Goal: Task Accomplishment & Management: Complete application form

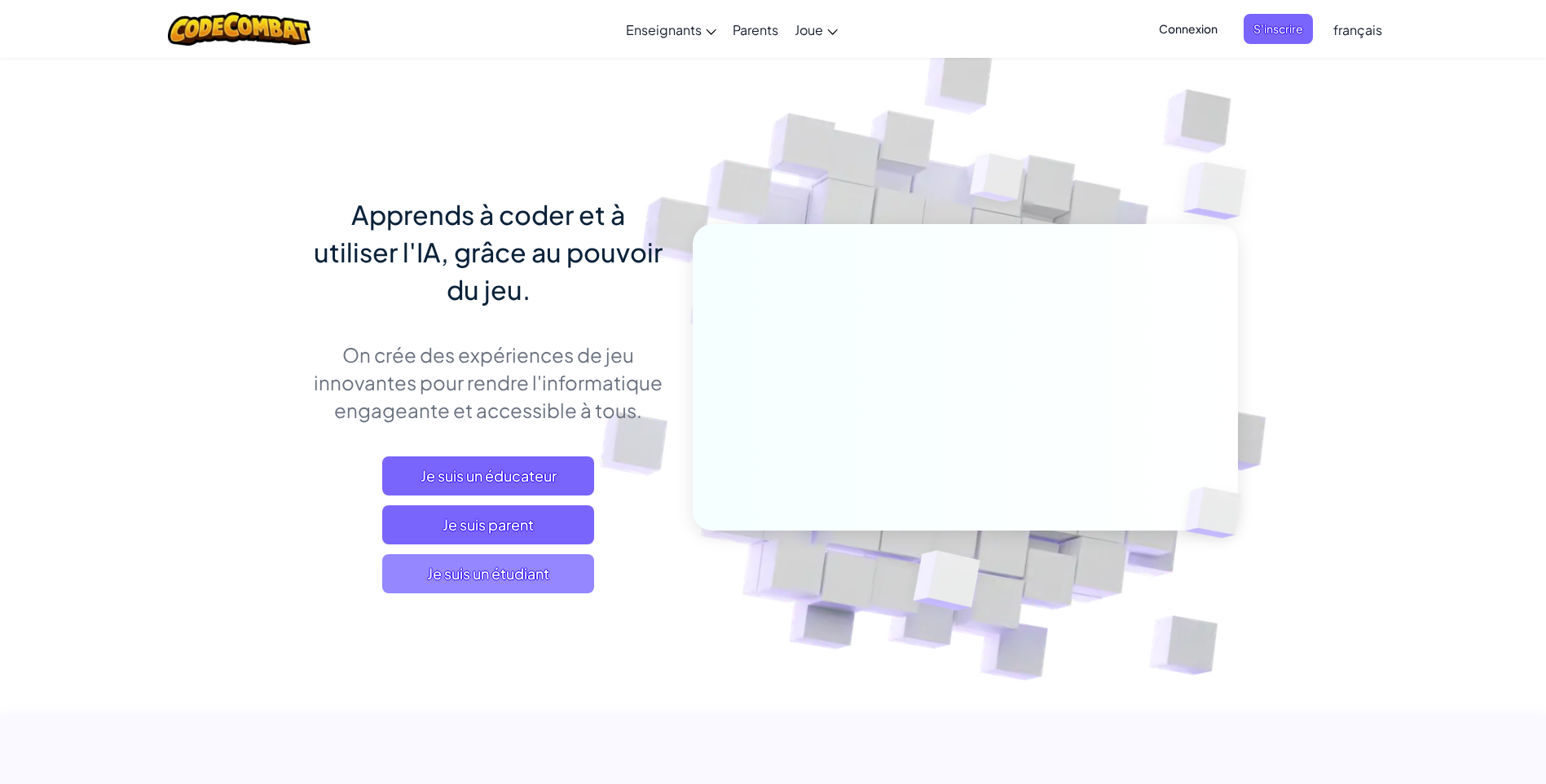
click at [555, 557] on span "Je suis un étudiant" at bounding box center [488, 574] width 212 height 39
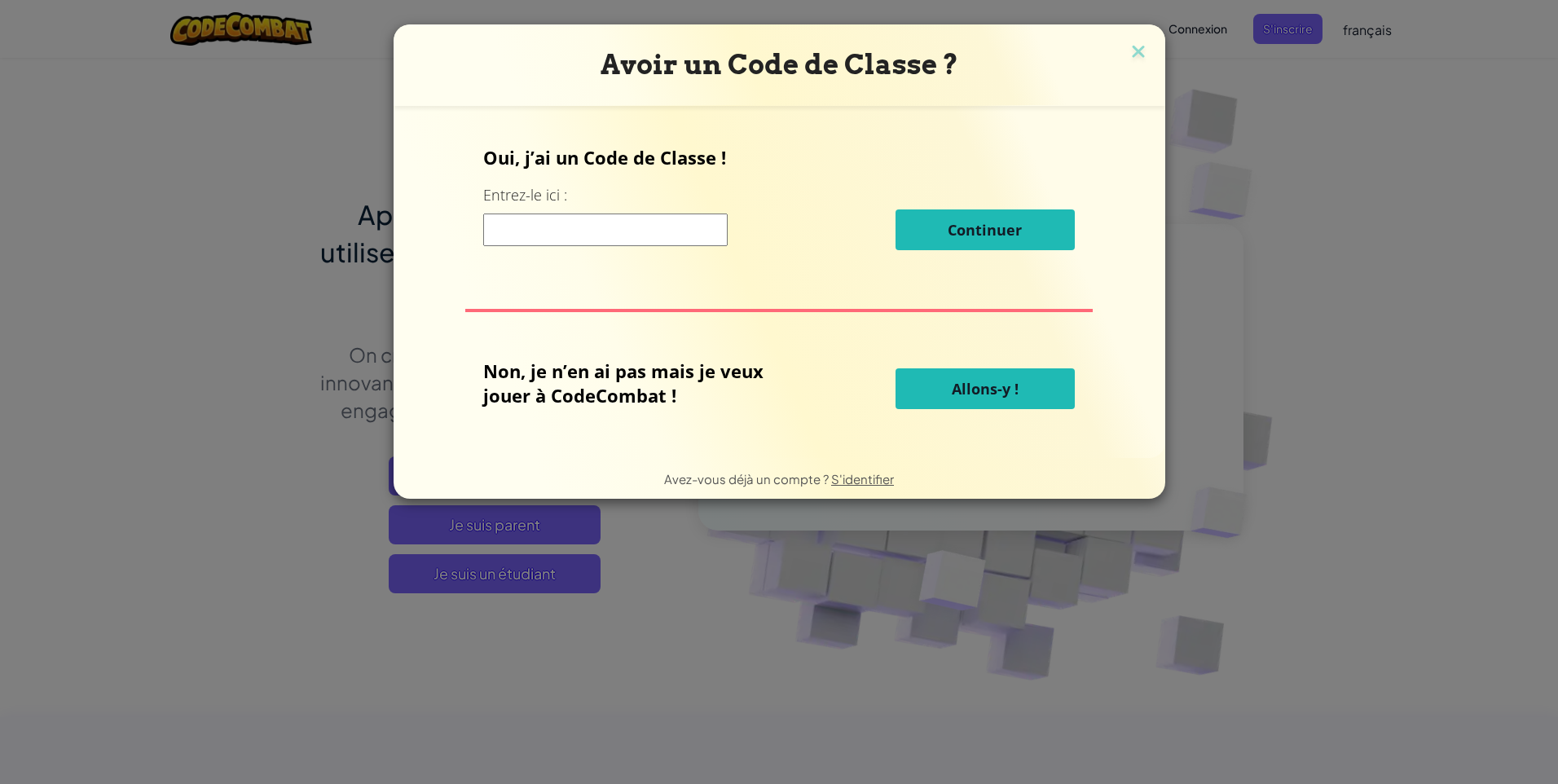
click at [622, 232] on input at bounding box center [605, 230] width 245 height 33
click at [1144, 49] on img at bounding box center [1139, 53] width 21 height 25
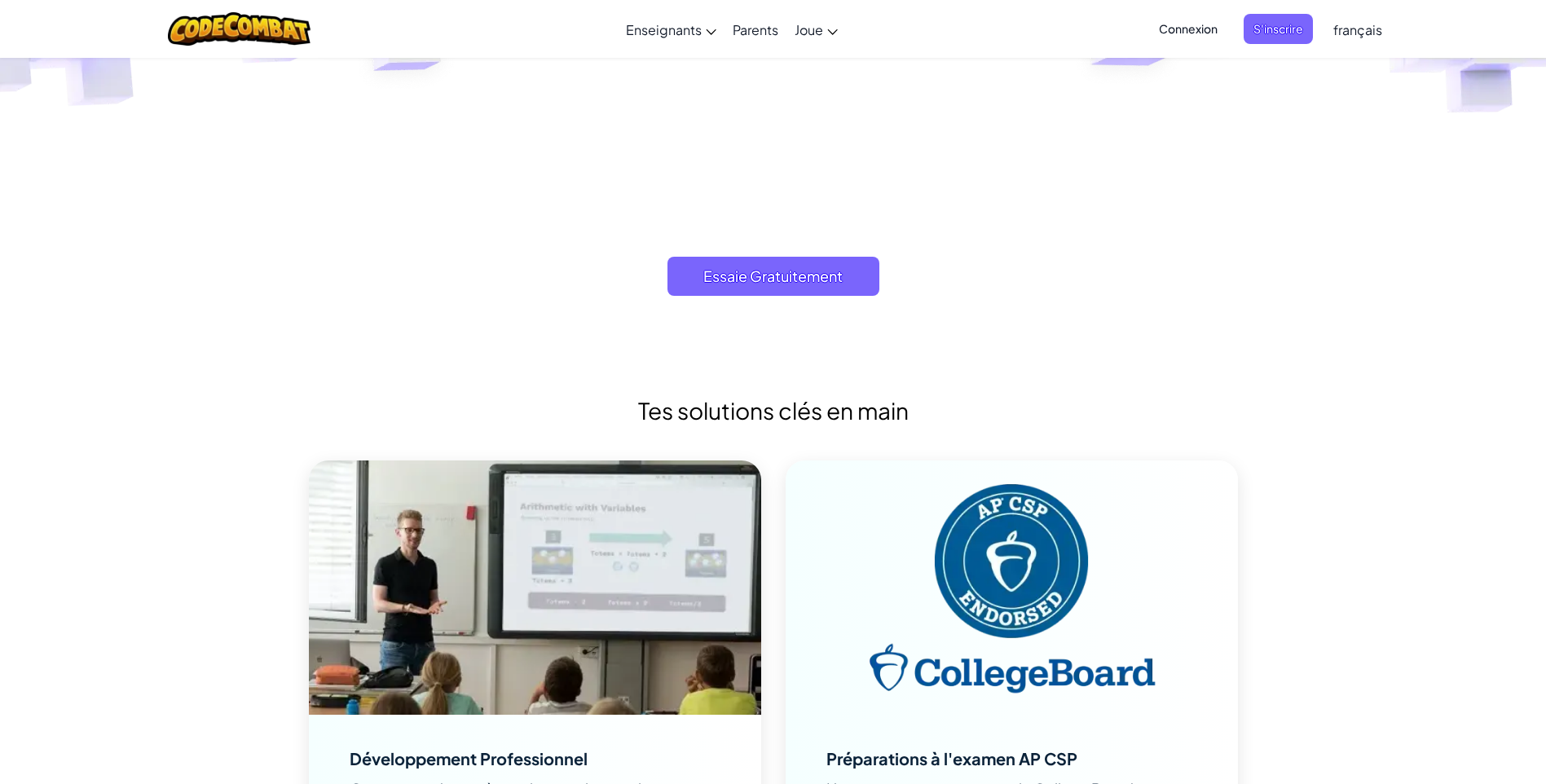
scroll to position [5051, 0]
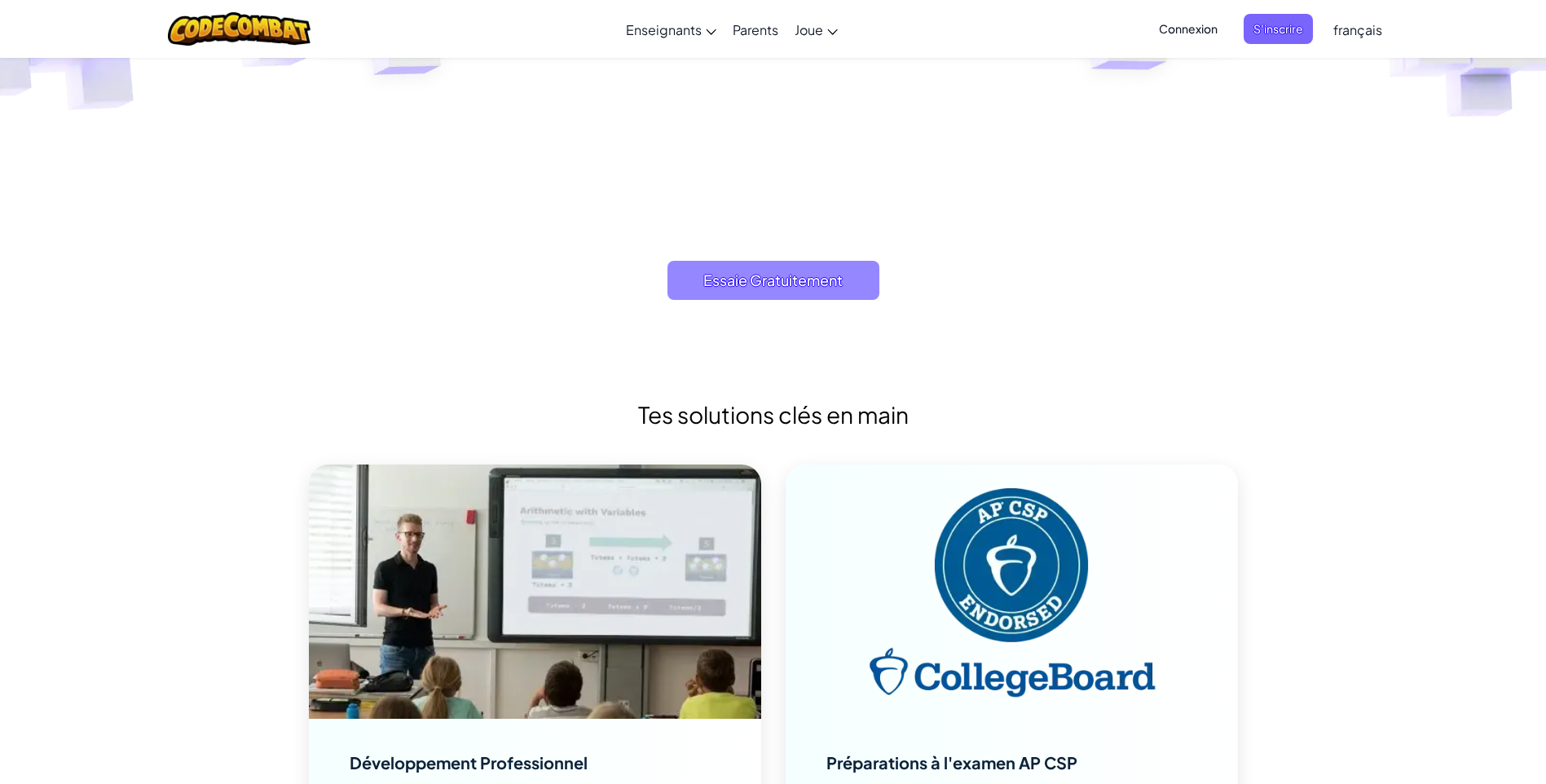
click at [817, 294] on span "Essaie Gratuitement" at bounding box center [773, 281] width 212 height 39
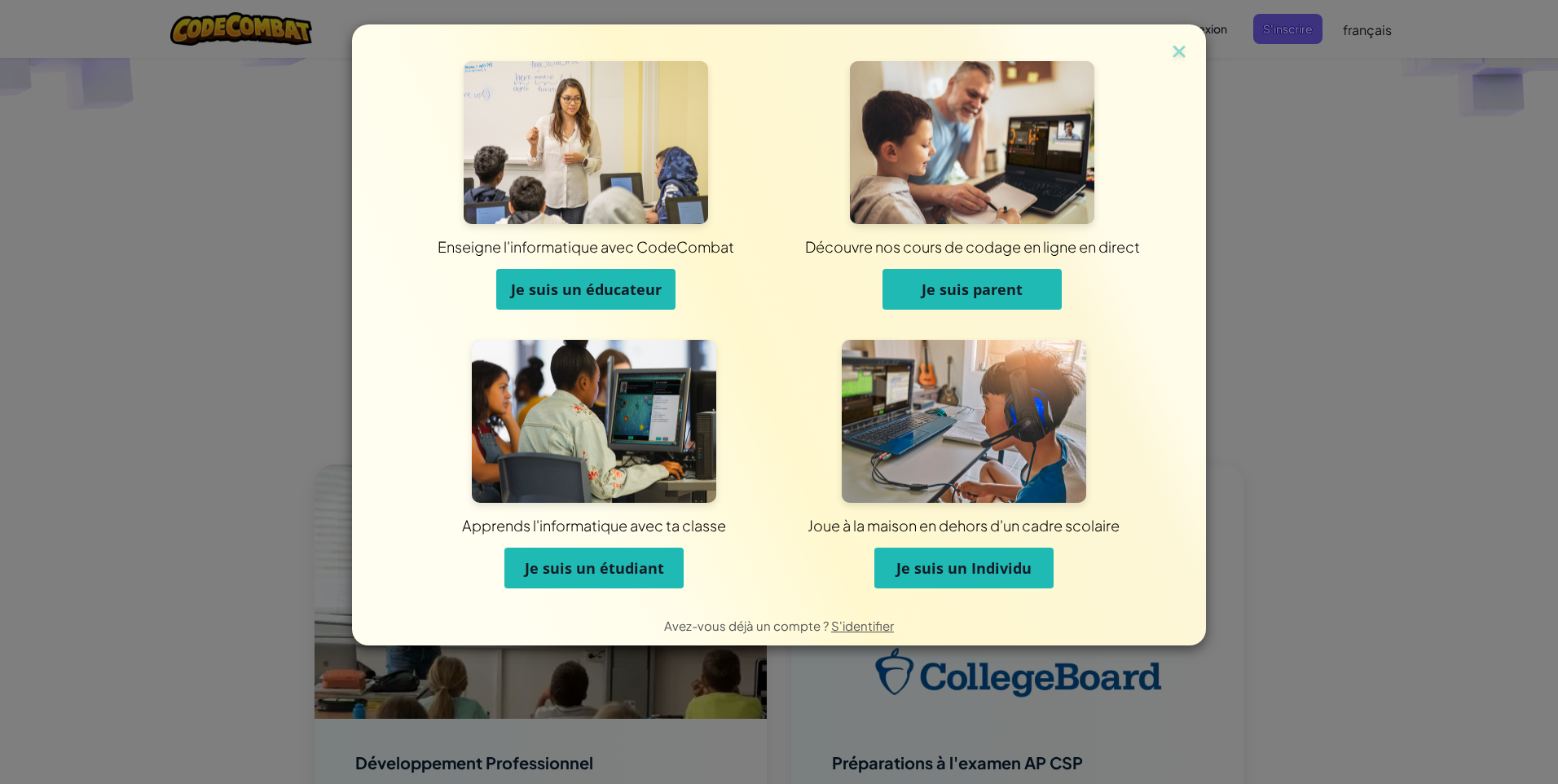
click at [1001, 569] on span "Je suis un Individu" at bounding box center [964, 568] width 135 height 20
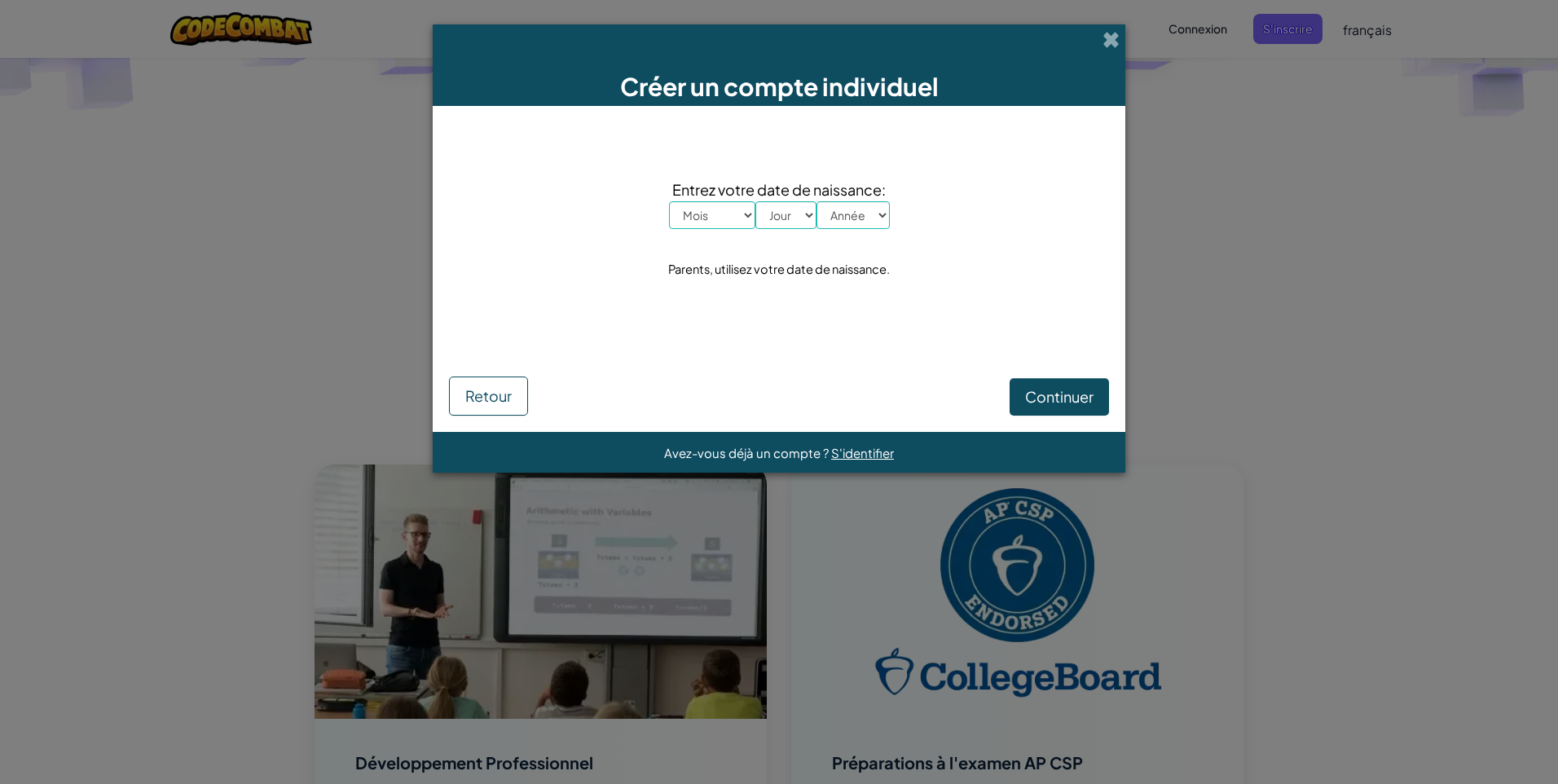
click at [704, 211] on select "Mois [PERSON_NAME] Mars Avril Mai Juin Juillet Août Septembre Octobre Novembre …" at bounding box center [712, 215] width 87 height 28
select select "3"
click at [669, 201] on select "Mois [PERSON_NAME] Mars Avril Mai Juin Juillet Août Septembre Octobre Novembre …" at bounding box center [712, 215] width 87 height 28
click at [768, 208] on select "Jour 1 2 3 4 5 6 7 8 9 10 11 12 13 14 15 16 17 18 19 20 21 22 23 24 25 26 27 28…" at bounding box center [786, 215] width 61 height 28
select select "6"
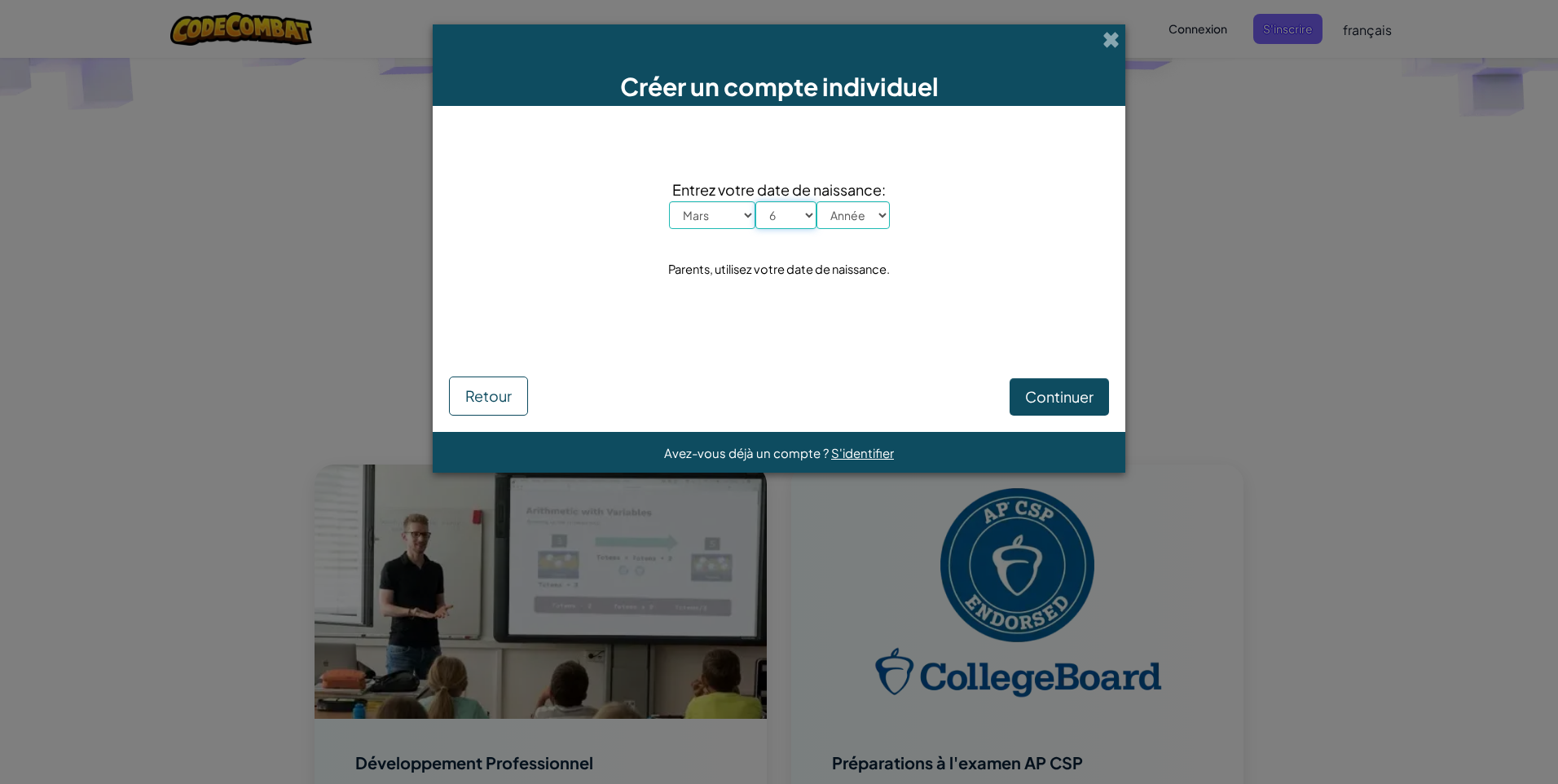
click at [756, 201] on select "Jour 1 2 3 4 5 6 7 8 9 10 11 12 13 14 15 16 17 18 19 20 21 22 23 24 25 26 27 28…" at bounding box center [786, 215] width 61 height 28
click at [862, 215] on select "Année 2025 2024 2023 2022 2021 2020 2019 2018 2017 2016 2015 2014 2013 2012 201…" at bounding box center [853, 215] width 74 height 28
click at [876, 222] on select "Année 2025 2024 2023 2022 2021 2020 2019 2018 2017 2016 2015 2014 2013 2012 201…" at bounding box center [853, 215] width 74 height 28
click at [873, 228] on select "Année 2025 2024 2023 2022 2021 2020 2019 2018 2017 2016 2015 2014 2013 2012 201…" at bounding box center [853, 215] width 74 height 28
select select "2004"
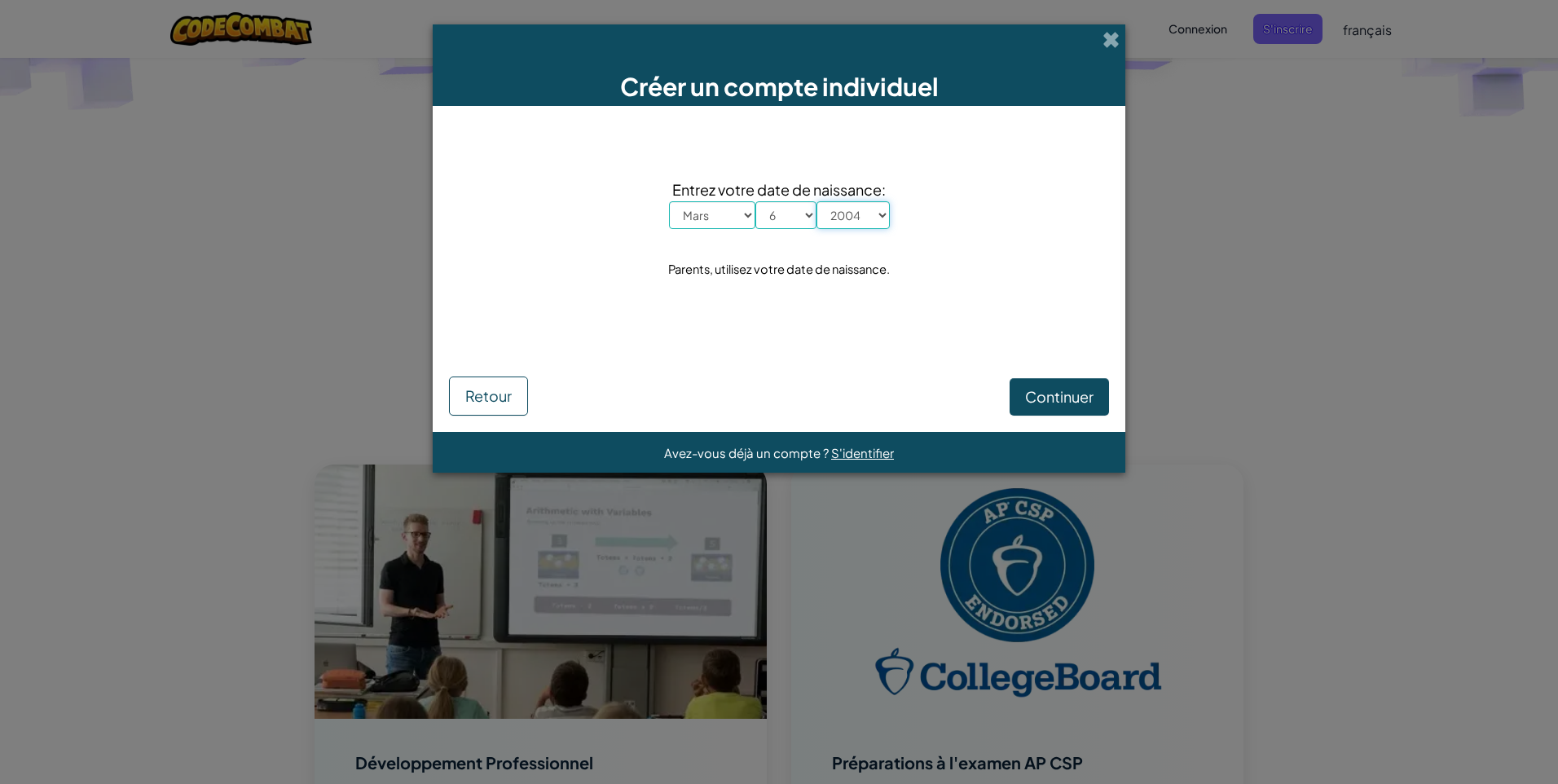
click at [816, 201] on select "Année 2025 2024 2023 2022 2021 2020 2019 2018 2017 2016 2015 2014 2013 2012 201…" at bounding box center [853, 215] width 74 height 28
click at [1047, 384] on button "Continuer" at bounding box center [1059, 397] width 99 height 38
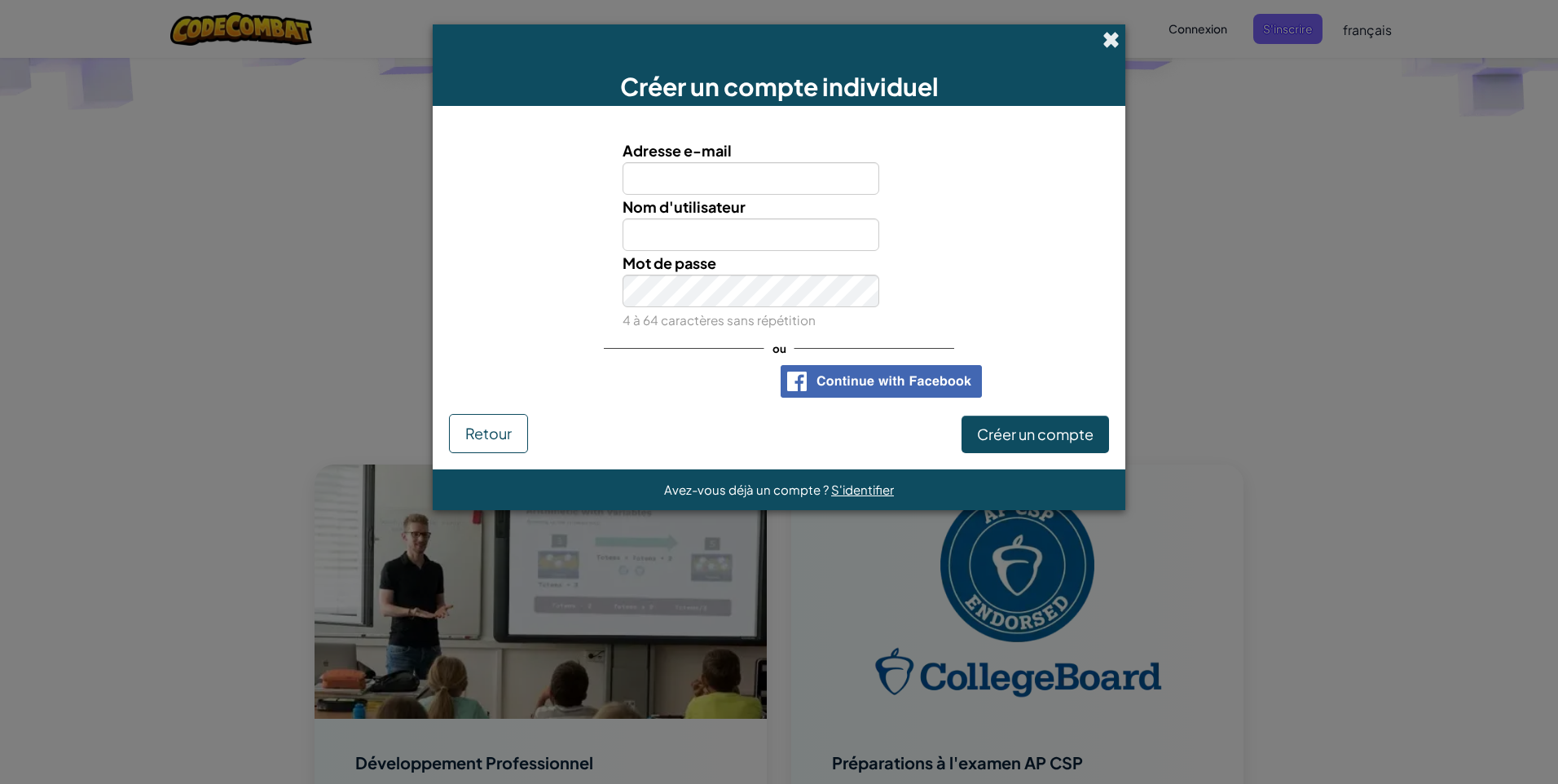
click at [1104, 38] on span at bounding box center [1111, 39] width 17 height 17
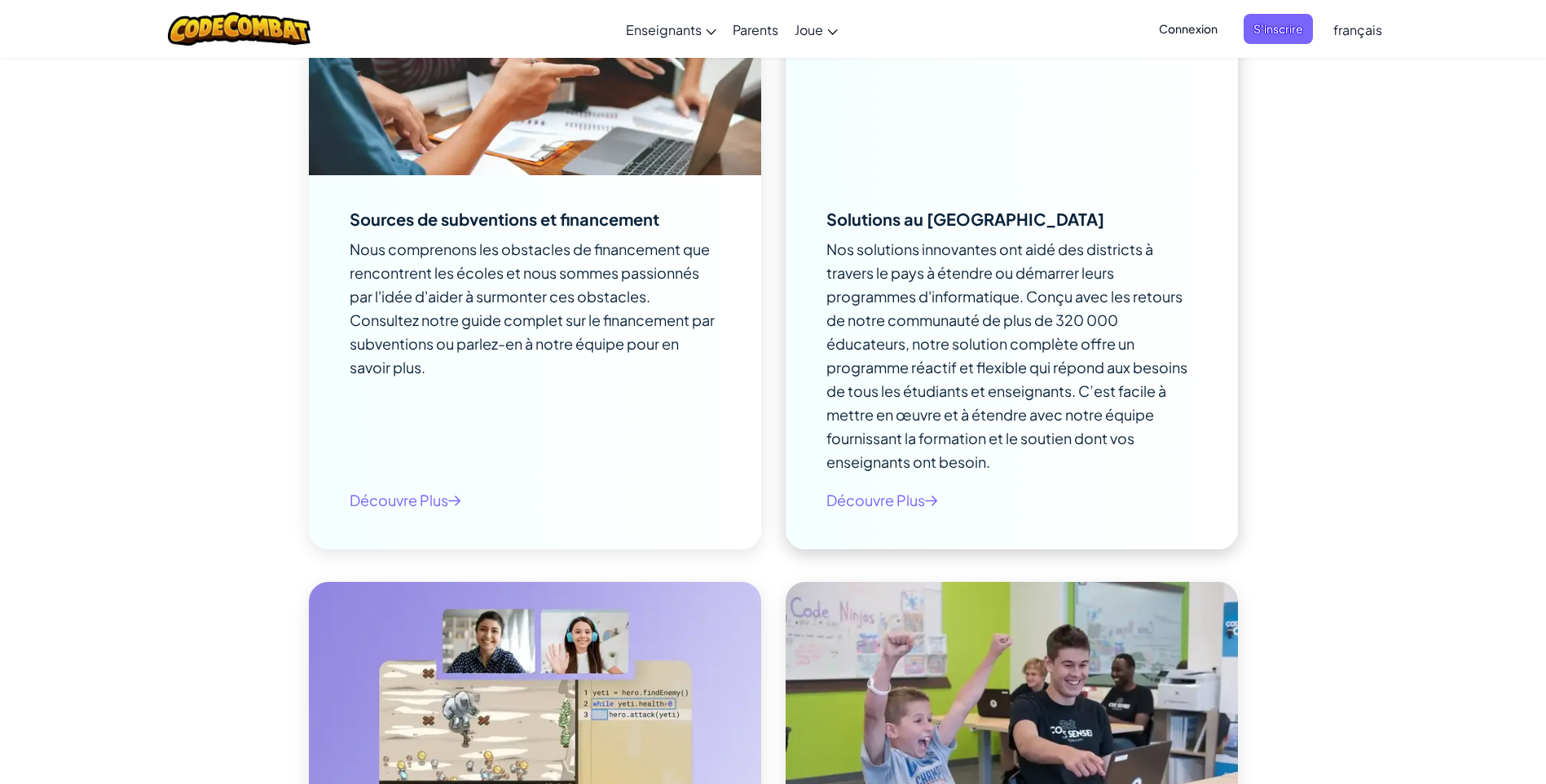
scroll to position [6191, 0]
